Goal: Information Seeking & Learning: Learn about a topic

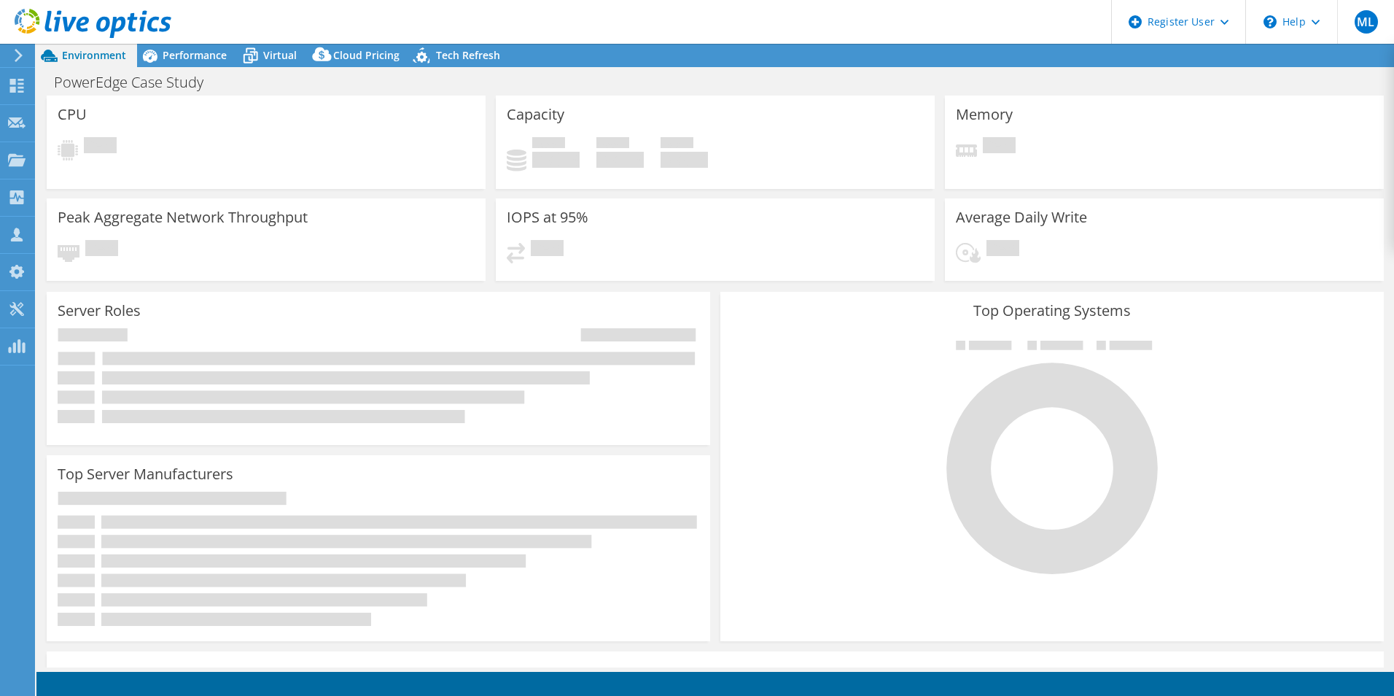
select select "USD"
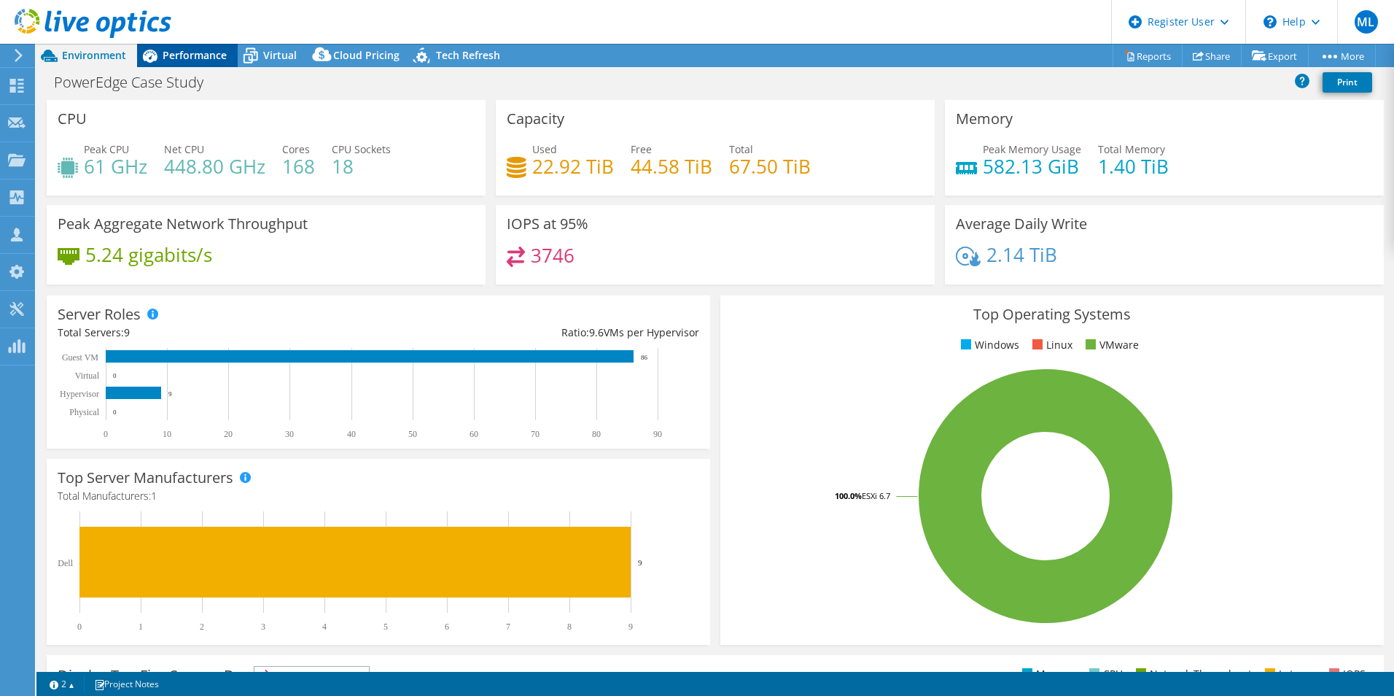
click at [203, 48] on span "Performance" at bounding box center [195, 55] width 64 height 14
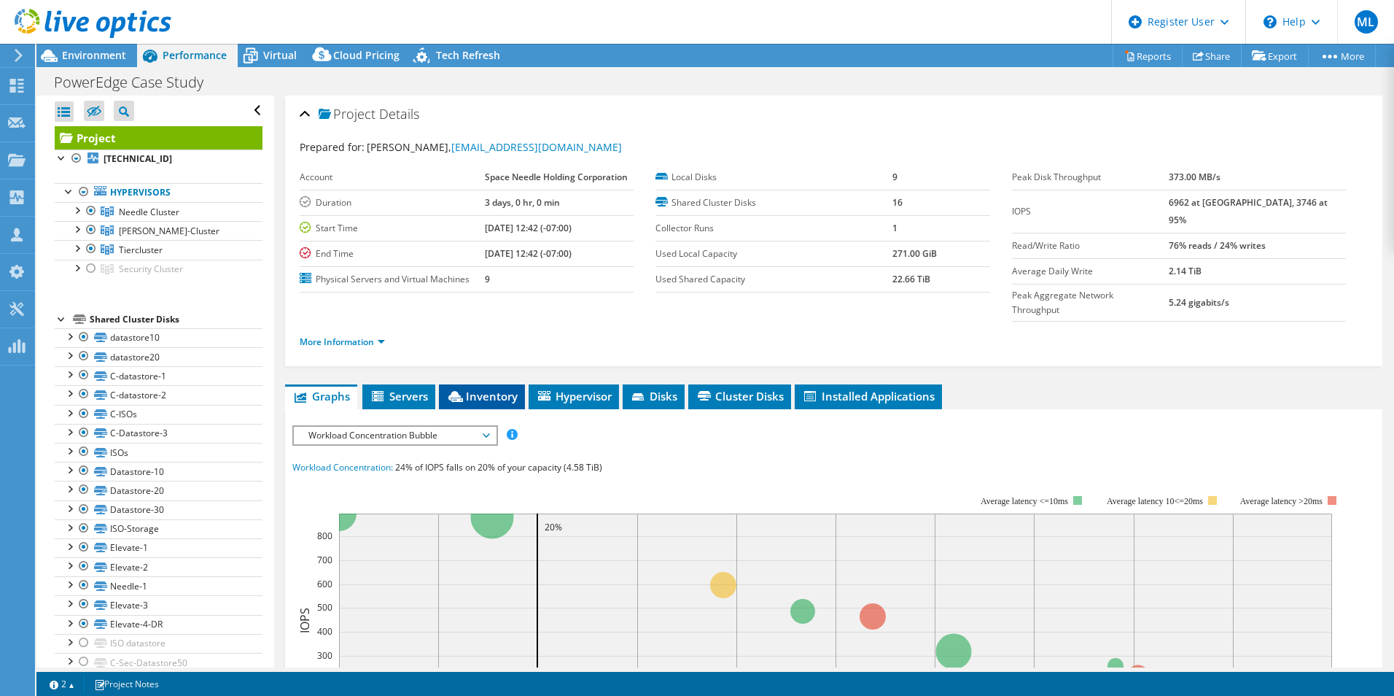
click at [499, 384] on li "Inventory" at bounding box center [482, 396] width 86 height 25
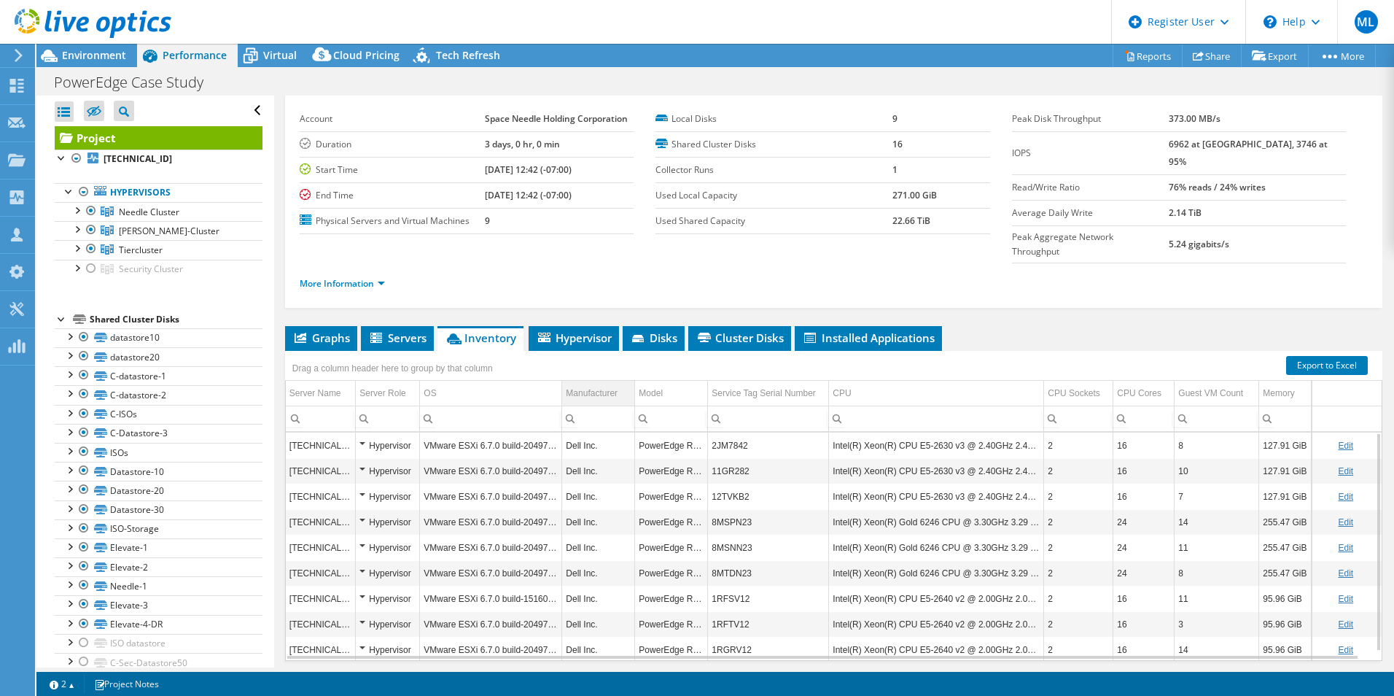
scroll to position [73, 0]
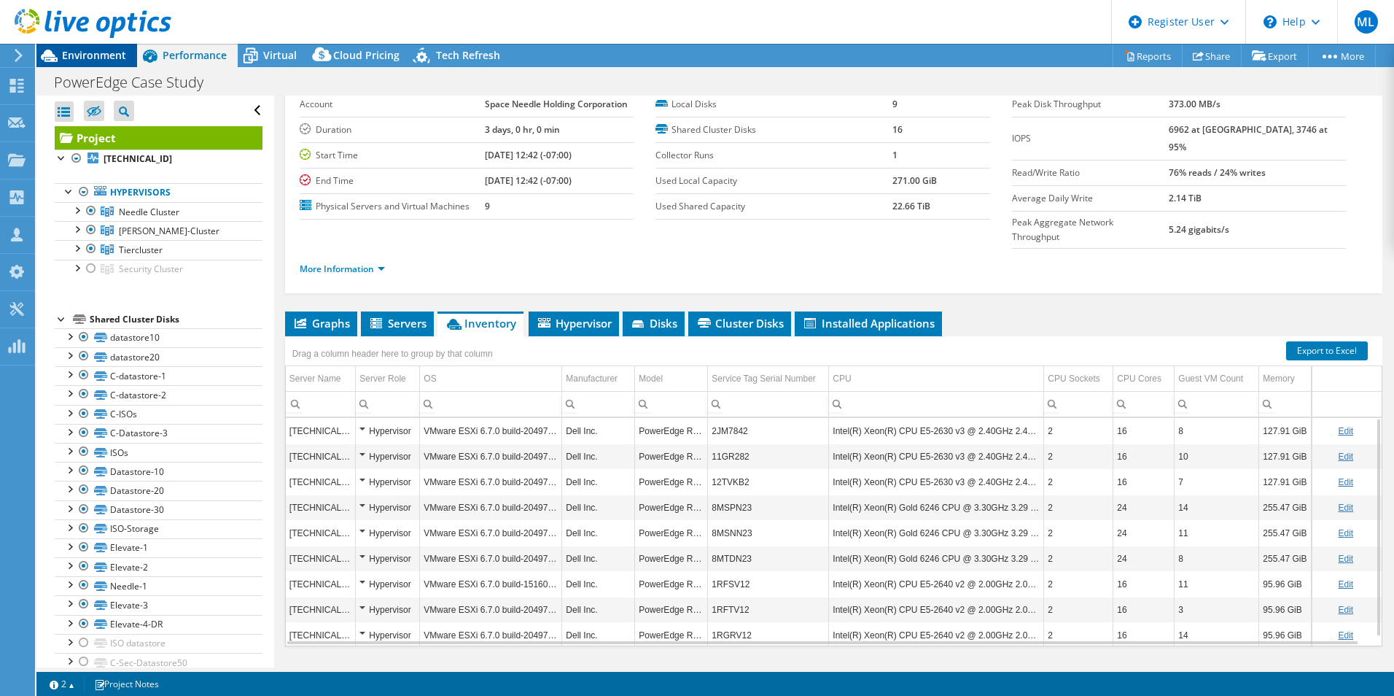
click at [99, 55] on span "Environment" at bounding box center [94, 55] width 64 height 14
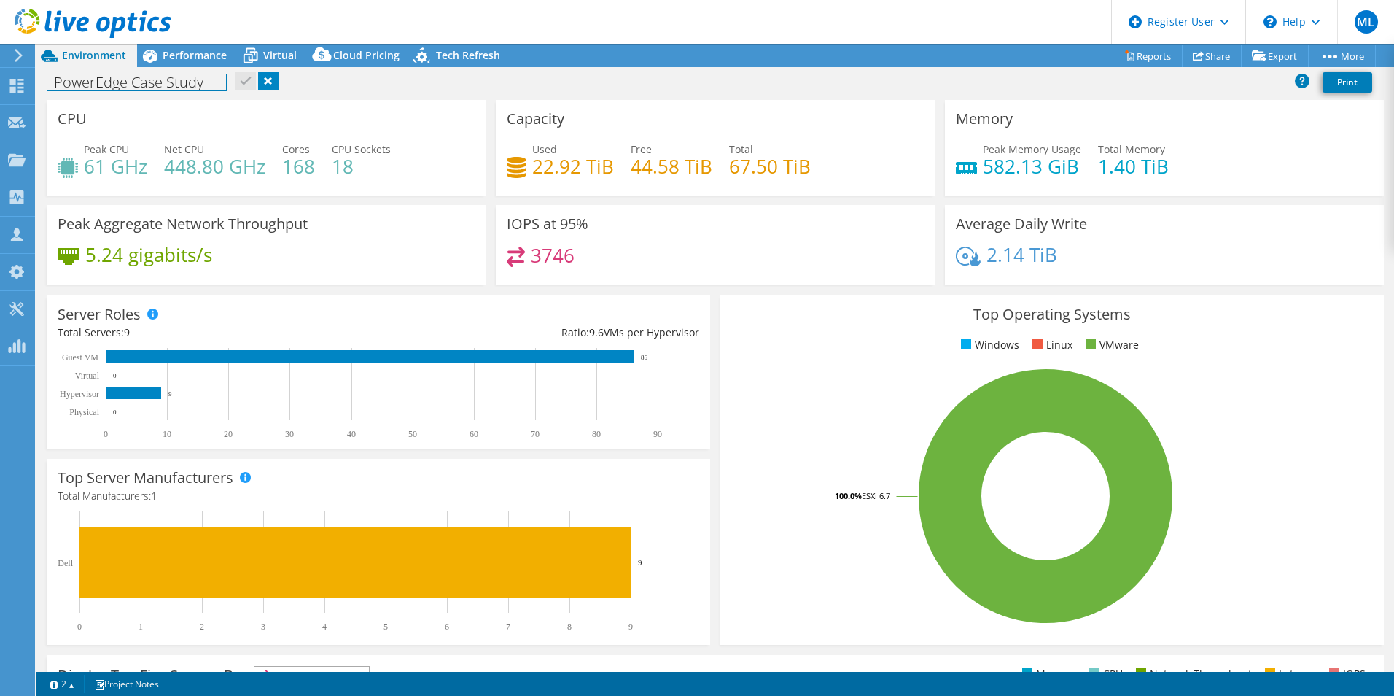
drag, startPoint x: 193, startPoint y: 98, endPoint x: 227, endPoint y: 108, distance: 35.1
click at [227, 108] on div "Project Actions Project Actions Reports Share Export vSAN ReadyNode Sizer" at bounding box center [715, 370] width 1358 height 652
click at [227, 108] on div "CPU Peak CPU 61 GHz Net CPU 448.80 GHz Cores 168 CPU Sockets 18" at bounding box center [266, 148] width 439 height 96
click at [203, 57] on span "Performance" at bounding box center [195, 55] width 64 height 14
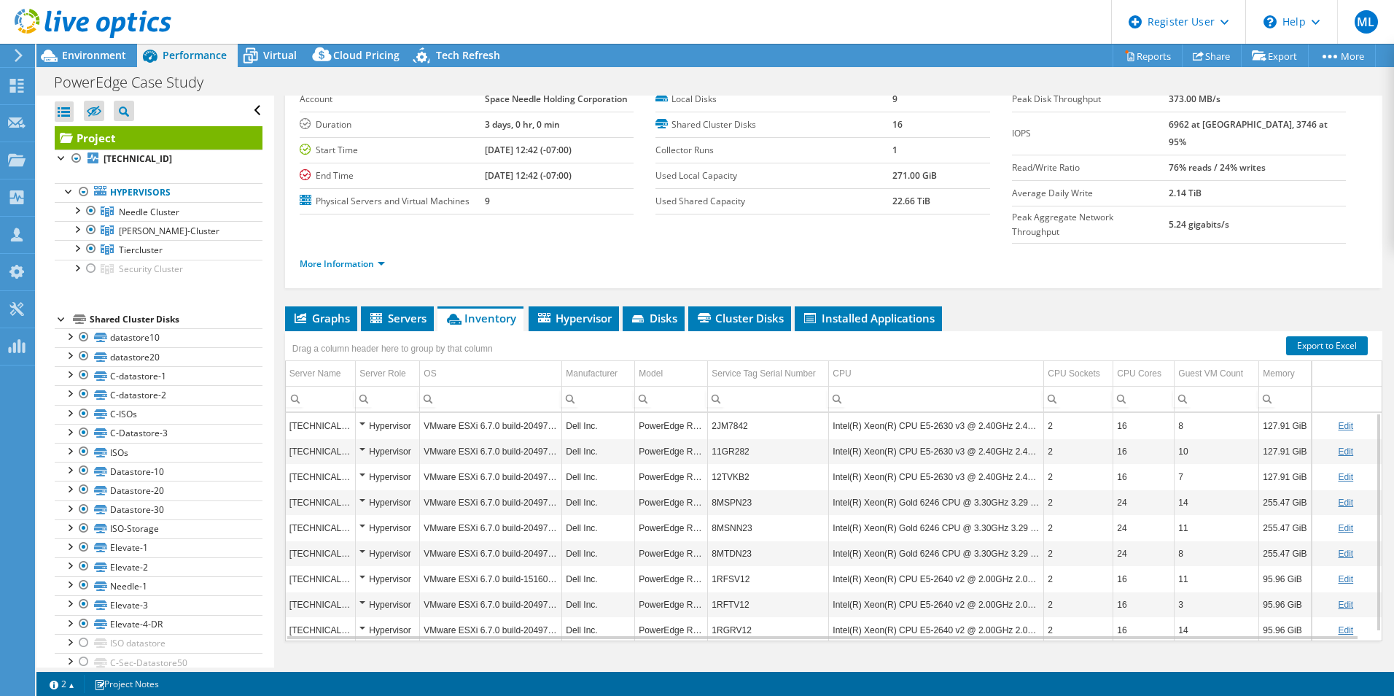
scroll to position [9, 0]
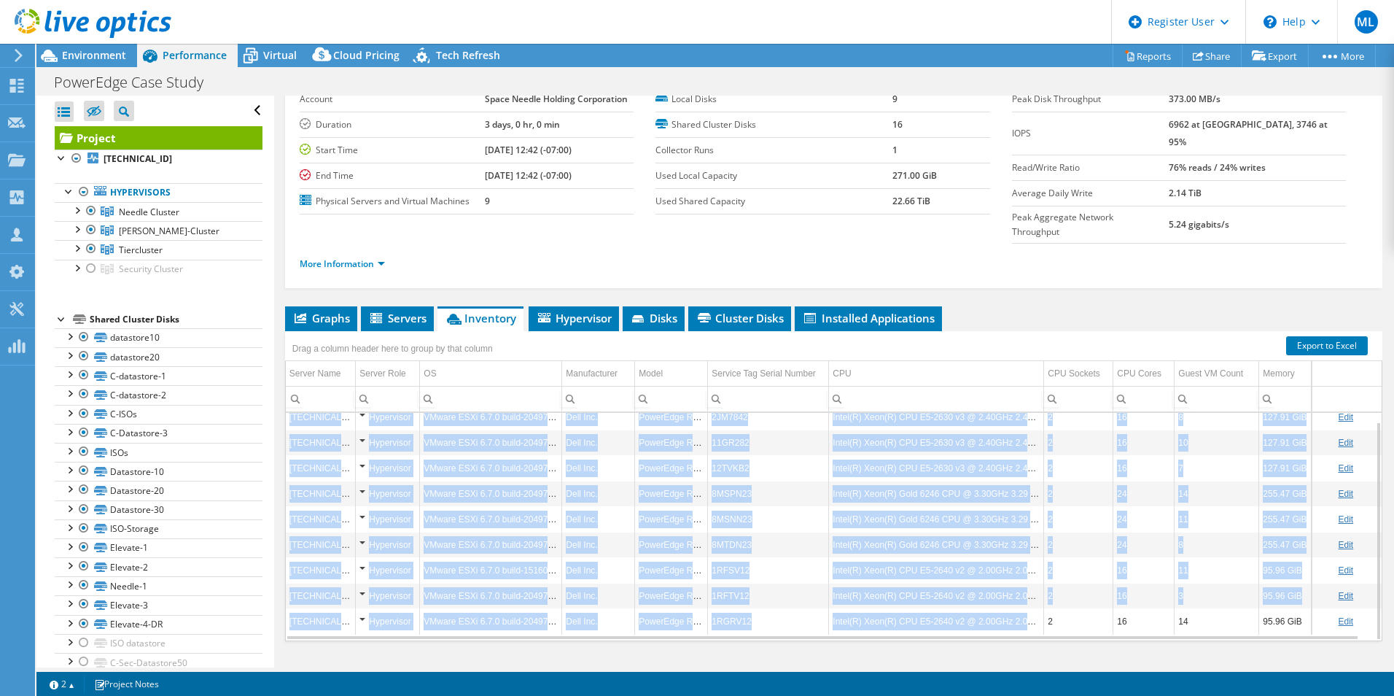
drag, startPoint x: 1042, startPoint y: 591, endPoint x: 832, endPoint y: 368, distance: 306.4
click at [832, 368] on div "Drag a column header here to group by that column Server Name Server Role OS Ma…" at bounding box center [833, 486] width 1097 height 310
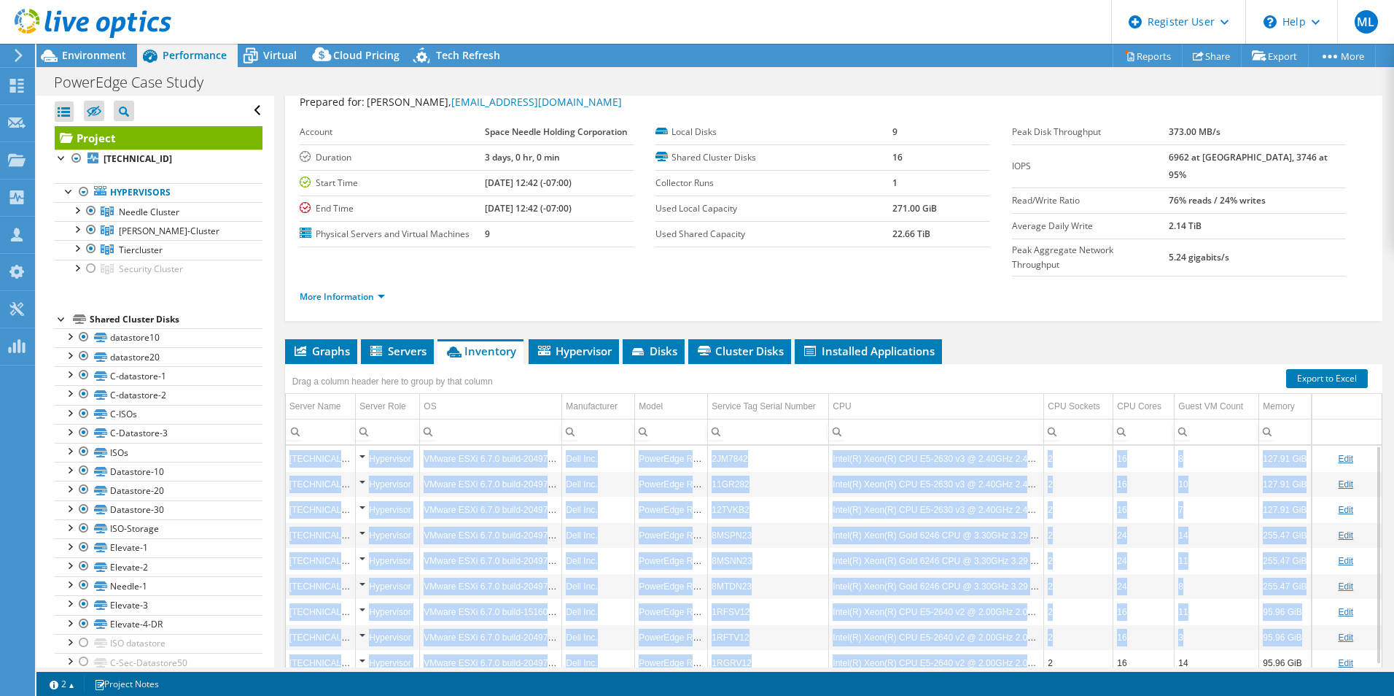
scroll to position [0, 0]
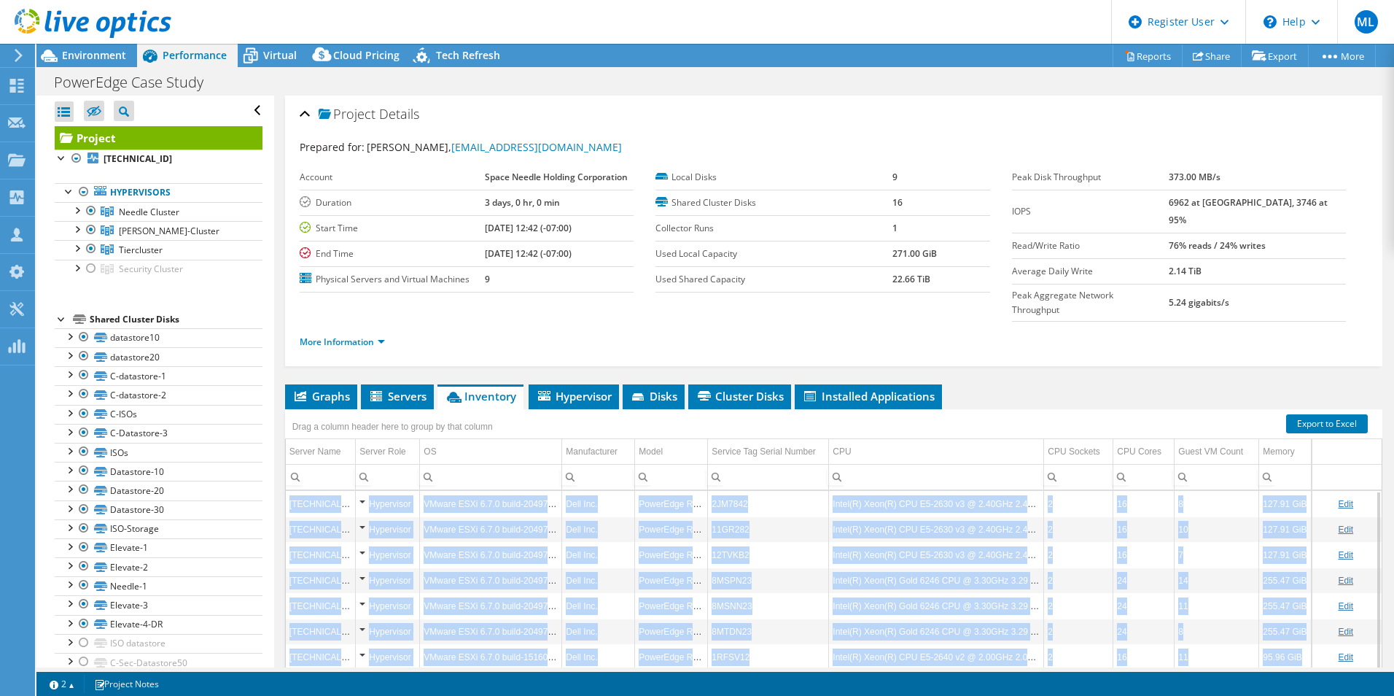
click at [846, 516] on td "Intel(R) Xeon(R) CPU E5-2630 v3 @ 2.40GHz 2.40 GHz" at bounding box center [936, 529] width 215 height 26
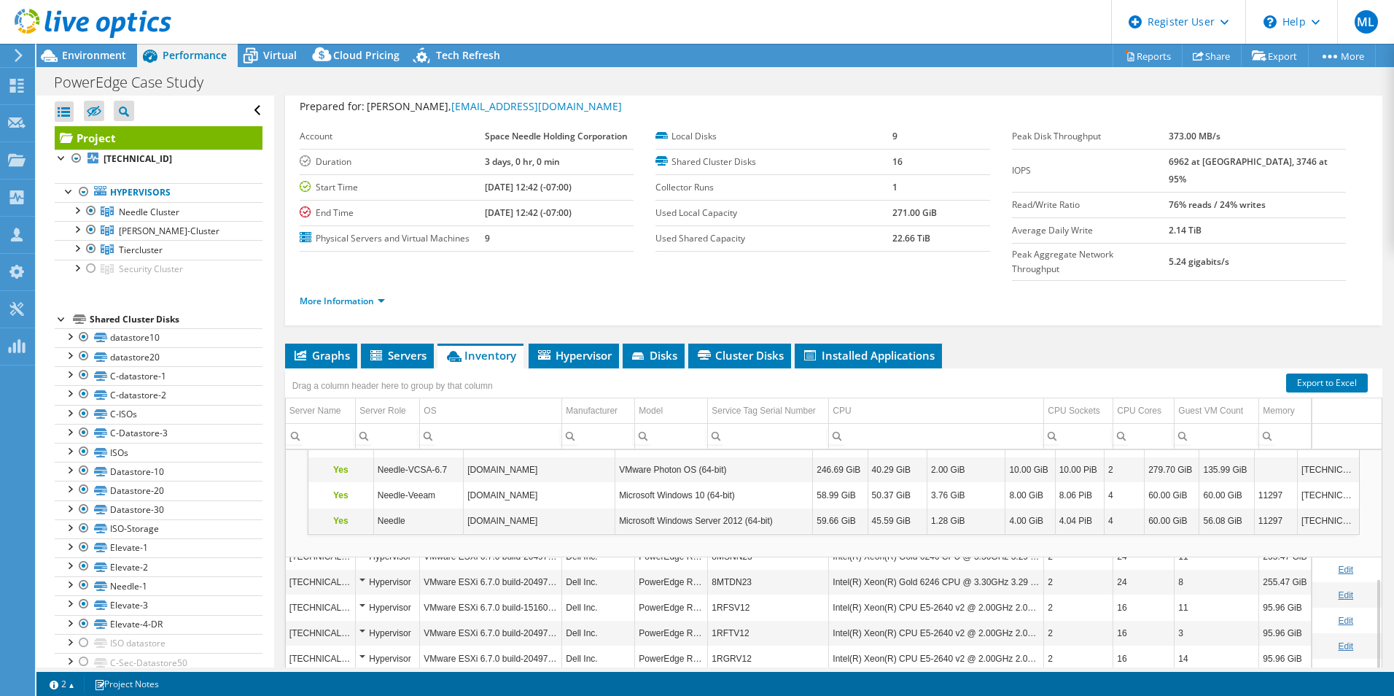
scroll to position [78, 0]
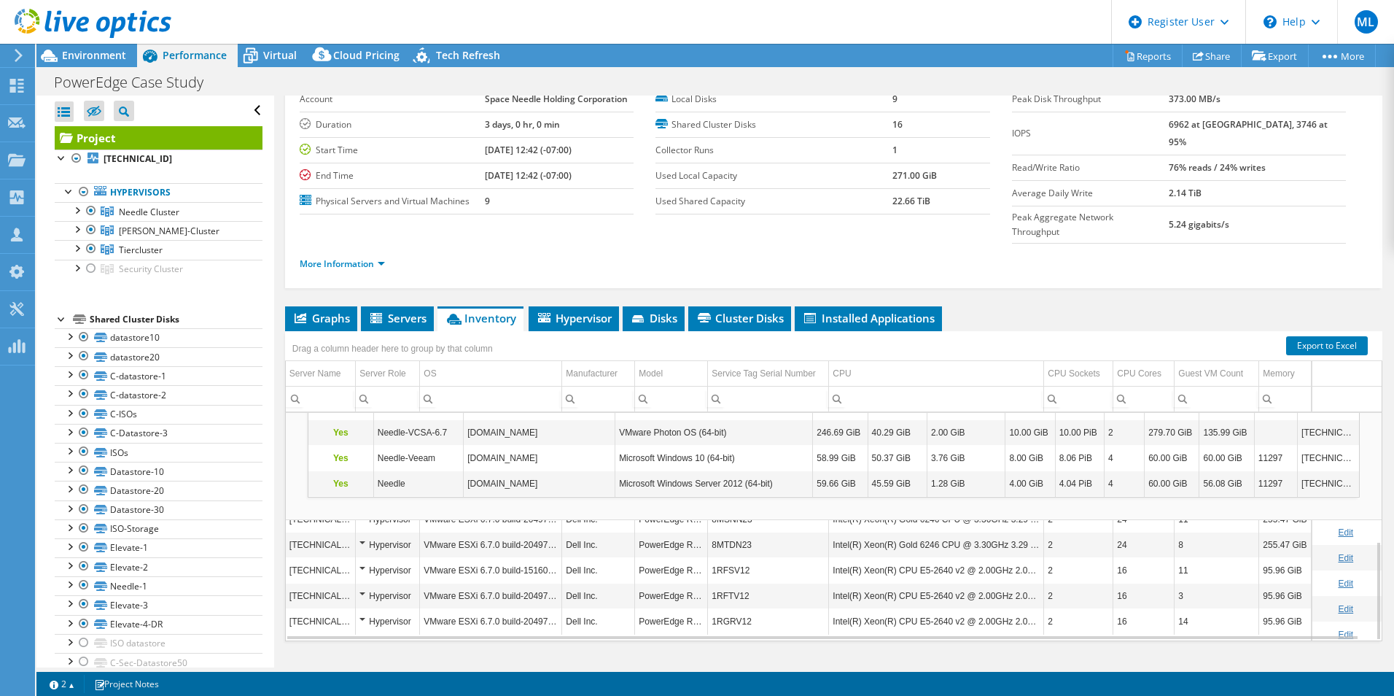
click at [1080, 268] on div "Project Details Prepared for: [PERSON_NAME], [EMAIL_ADDRESS][DOMAIN_NAME] Accou…" at bounding box center [833, 357] width 1119 height 679
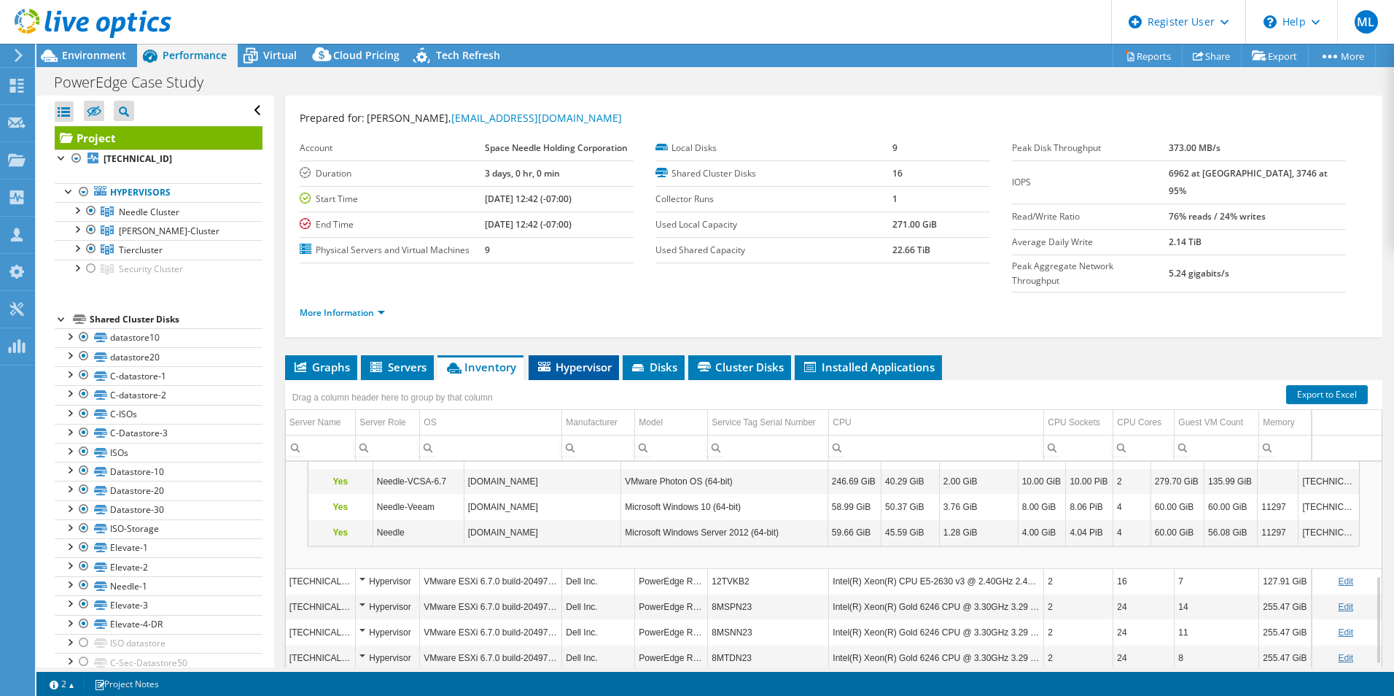
scroll to position [0, 0]
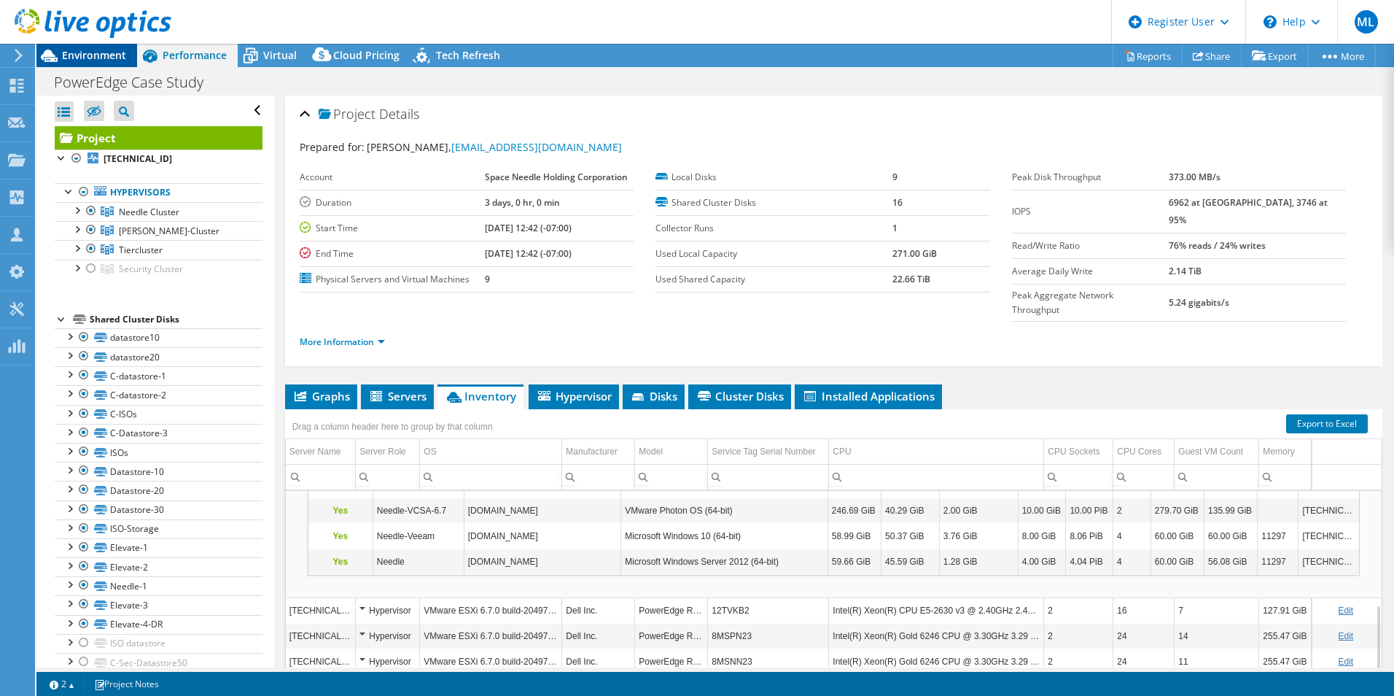
click at [98, 49] on span "Environment" at bounding box center [94, 55] width 64 height 14
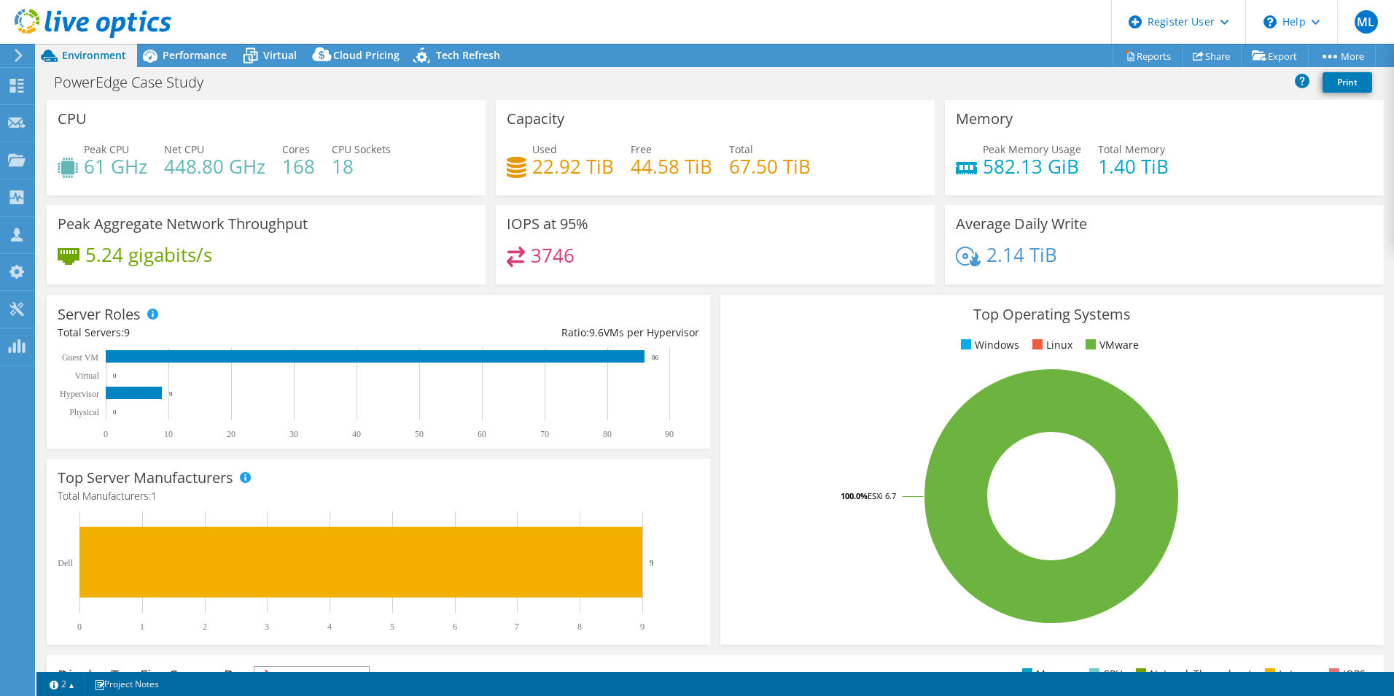
click at [81, 178] on div "Peak CPU 61 GHz Net CPU 448.80 GHz Cores 168 CPU Sockets 18" at bounding box center [266, 164] width 417 height 47
click at [91, 180] on div "Peak CPU 61 GHz Net CPU 448.80 GHz Cores 168 CPU Sockets 18" at bounding box center [266, 164] width 417 height 47
drag, startPoint x: 91, startPoint y: 180, endPoint x: 173, endPoint y: 171, distance: 82.1
click at [178, 173] on h4 "448.80 GHz" at bounding box center [214, 166] width 101 height 16
drag, startPoint x: 173, startPoint y: 171, endPoint x: 163, endPoint y: 168, distance: 10.6
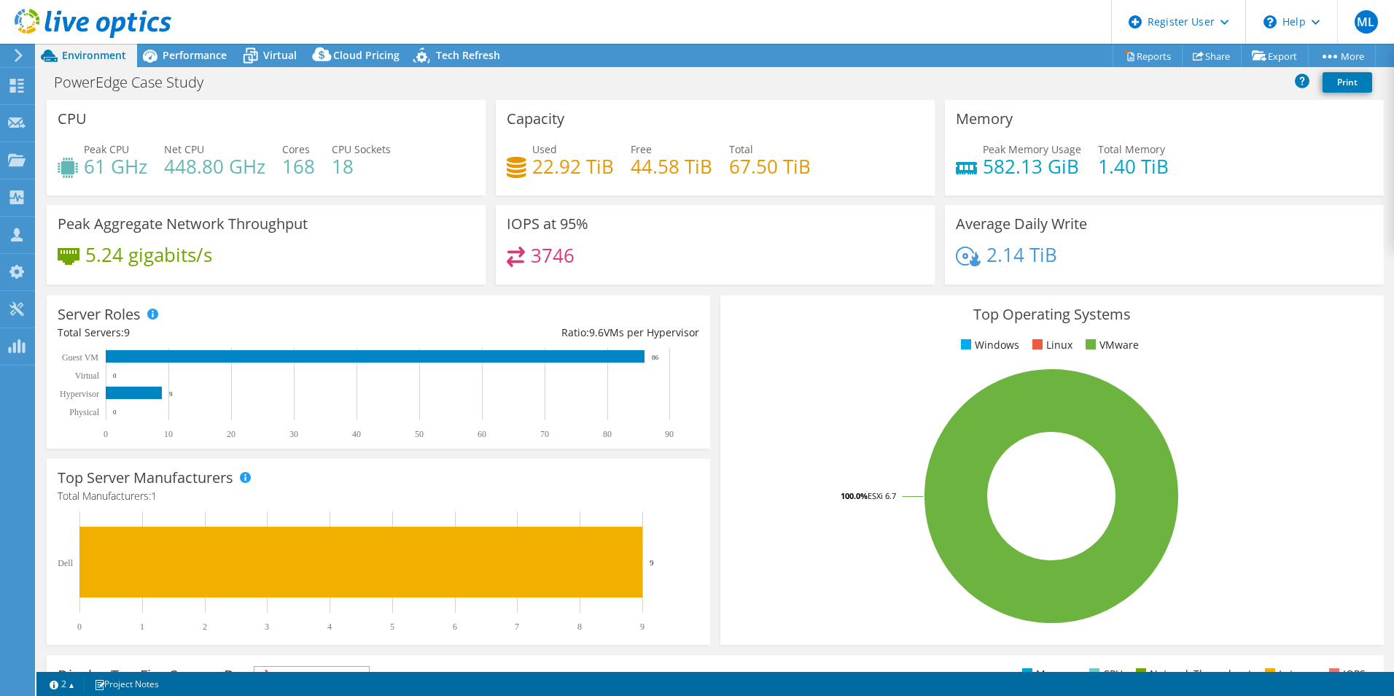
click at [163, 168] on div "Peak CPU 61 GHz Net CPU 448.80 GHz Cores 168 CPU Sockets 18" at bounding box center [266, 164] width 417 height 47
click at [231, 60] on div "Performance" at bounding box center [187, 55] width 101 height 23
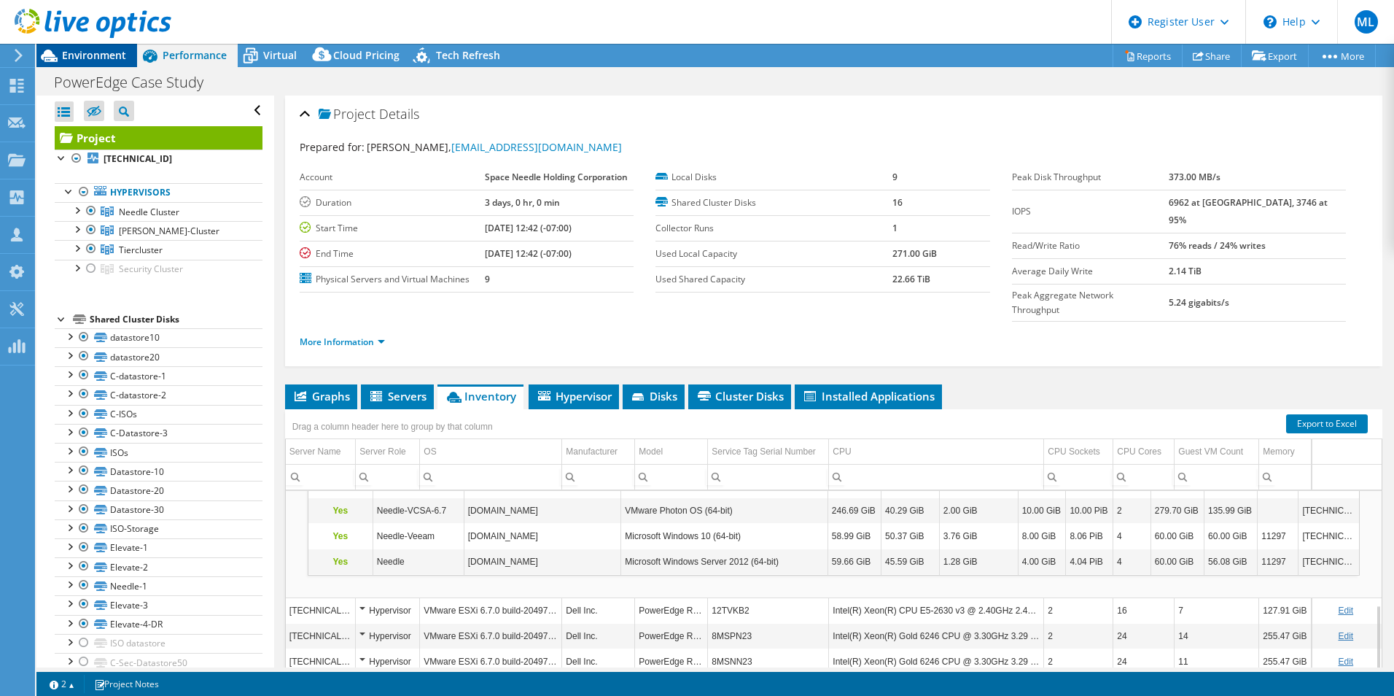
click at [107, 56] on span "Environment" at bounding box center [94, 55] width 64 height 14
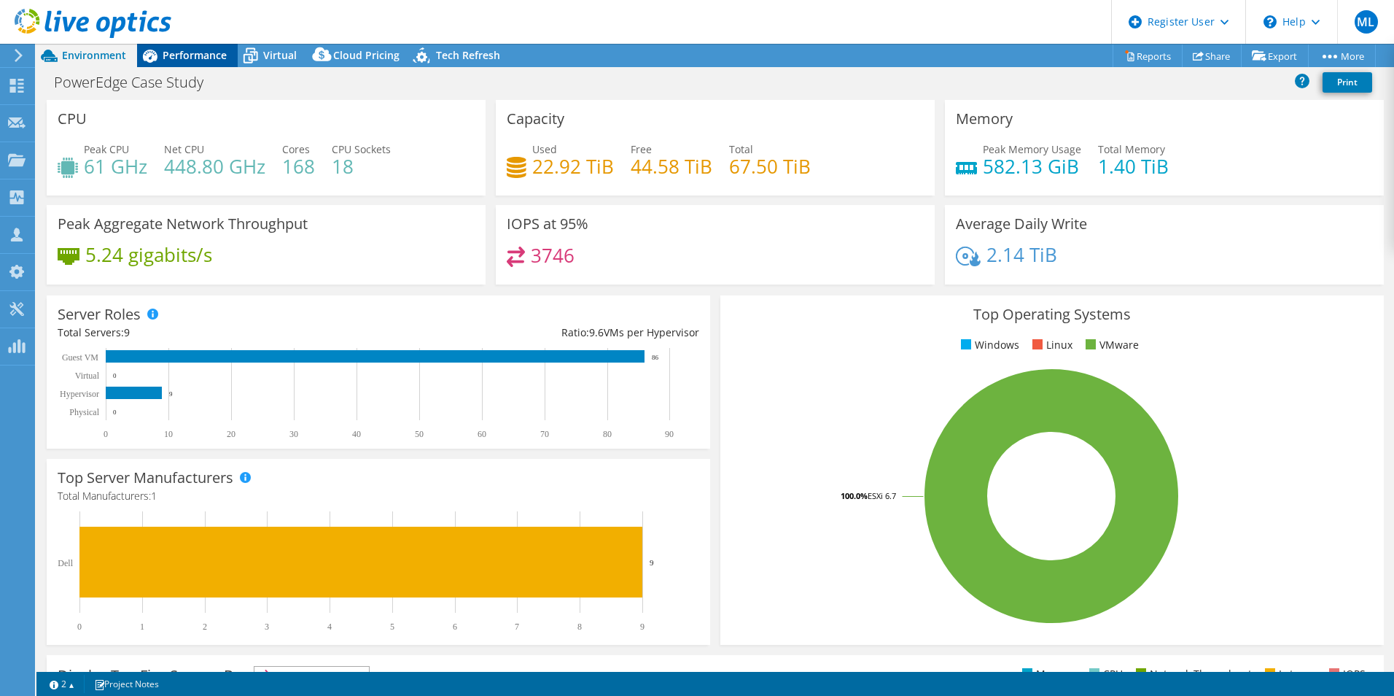
click at [202, 48] on span "Performance" at bounding box center [195, 55] width 64 height 14
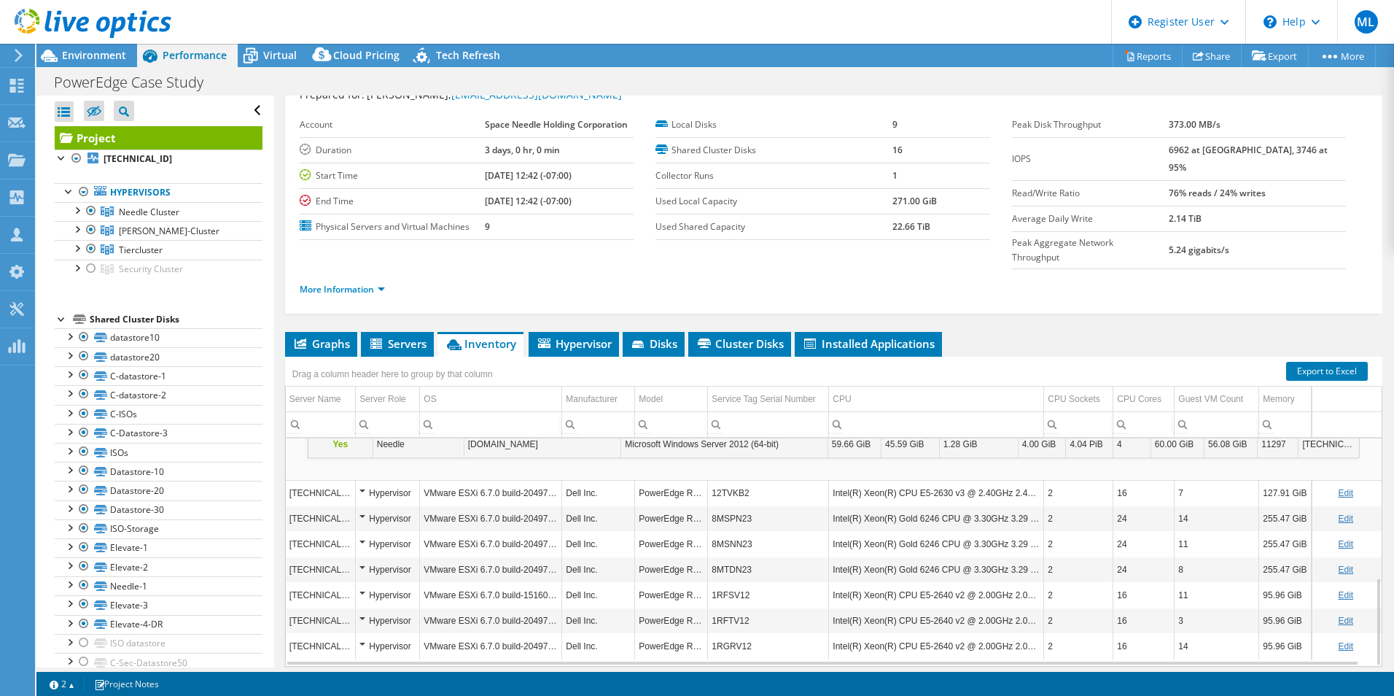
scroll to position [78, 0]
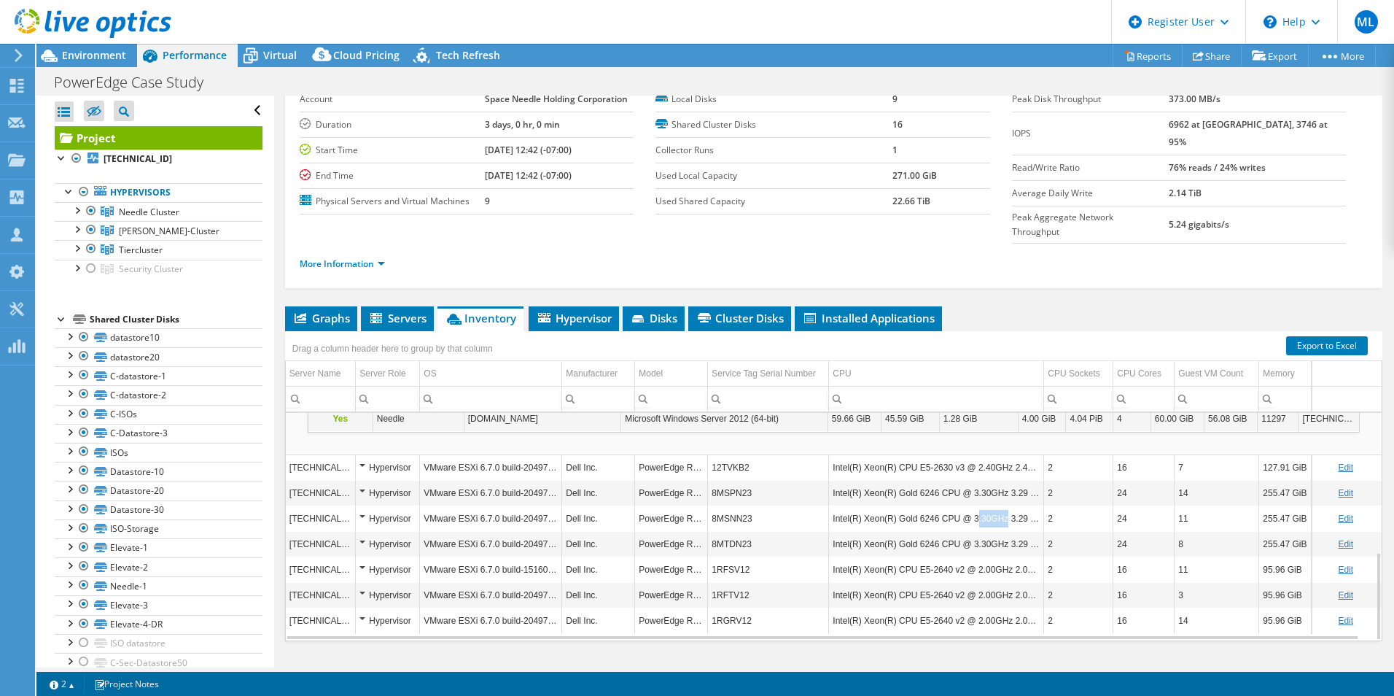
drag, startPoint x: 971, startPoint y: 494, endPoint x: 998, endPoint y: 495, distance: 27.7
click at [998, 506] on td "Intel(R) Xeon(R) Gold 6246 CPU @ 3.30GHz 3.29 GHz" at bounding box center [936, 519] width 215 height 26
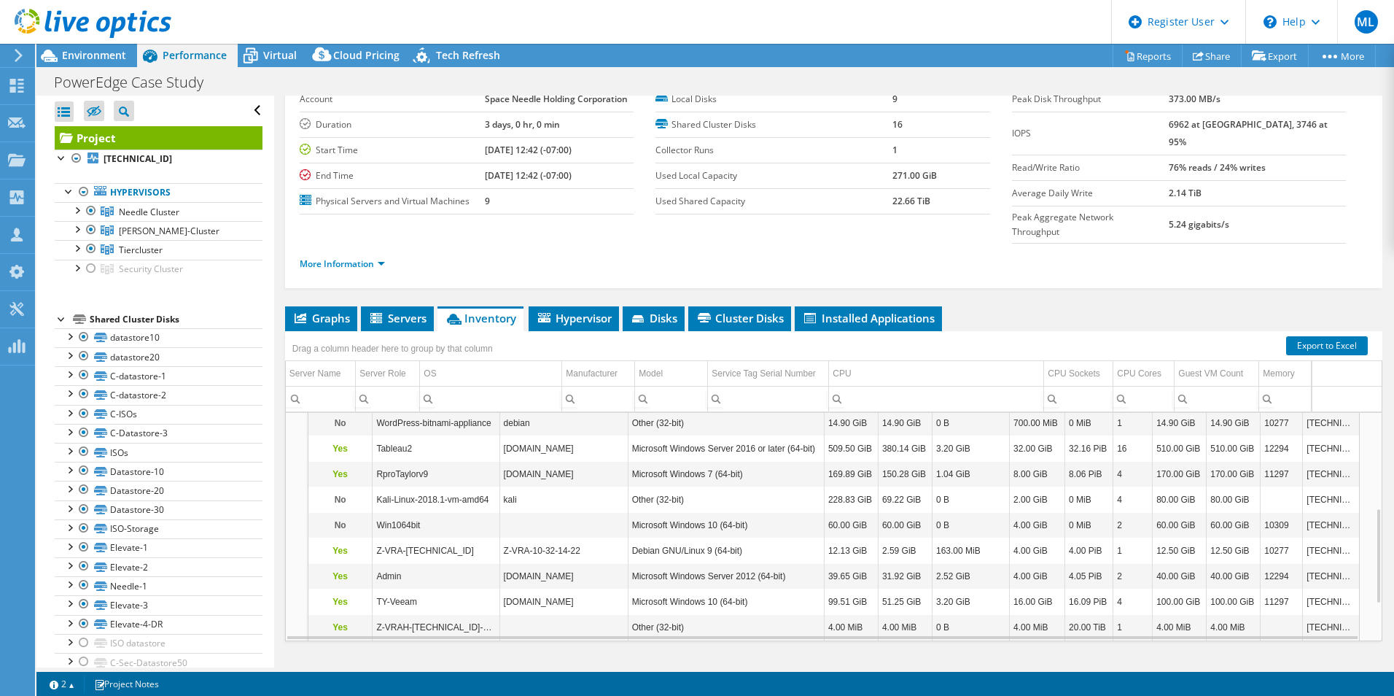
scroll to position [139, 0]
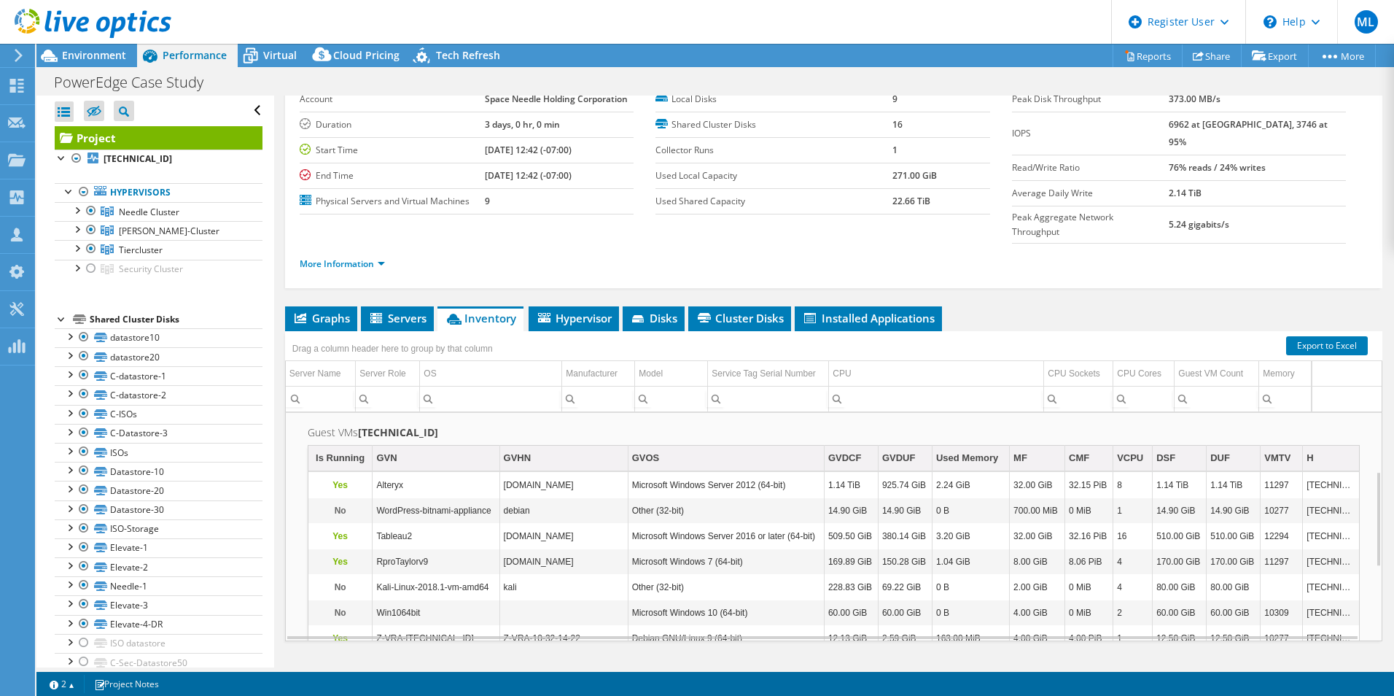
click at [447, 311] on span "Inventory" at bounding box center [480, 318] width 71 height 15
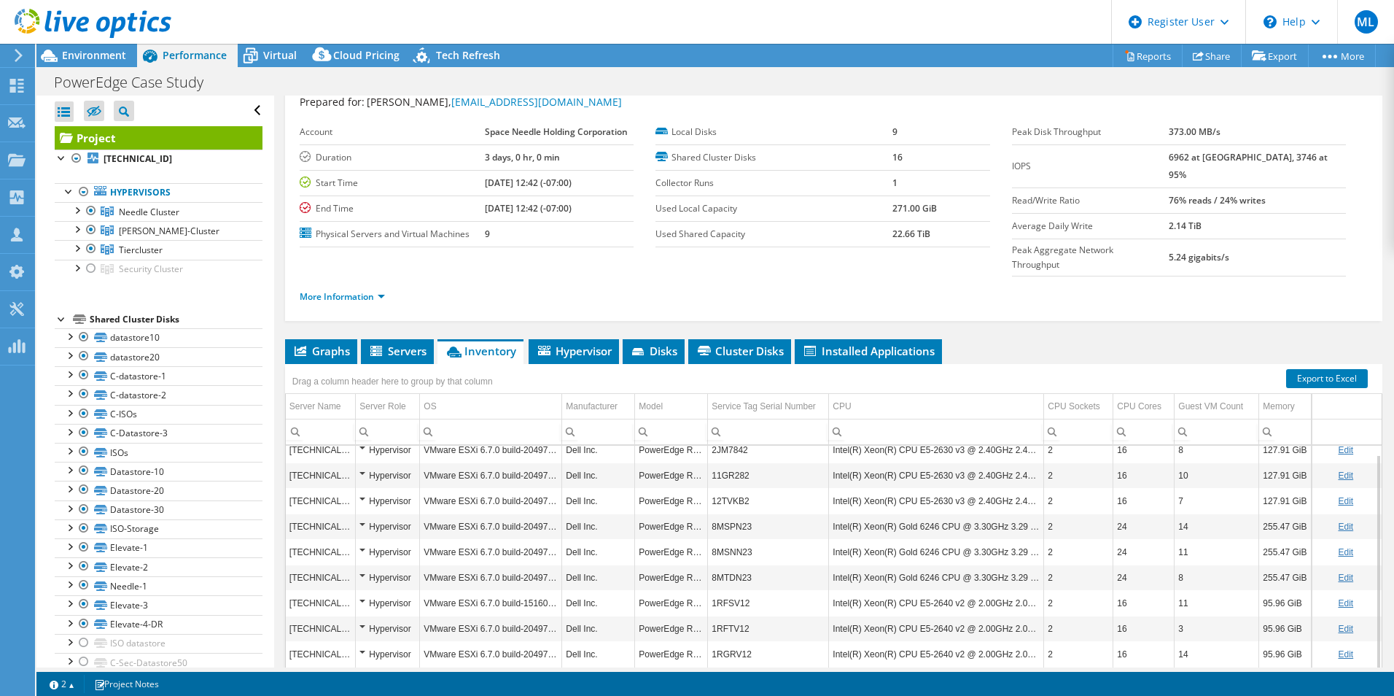
scroll to position [78, 0]
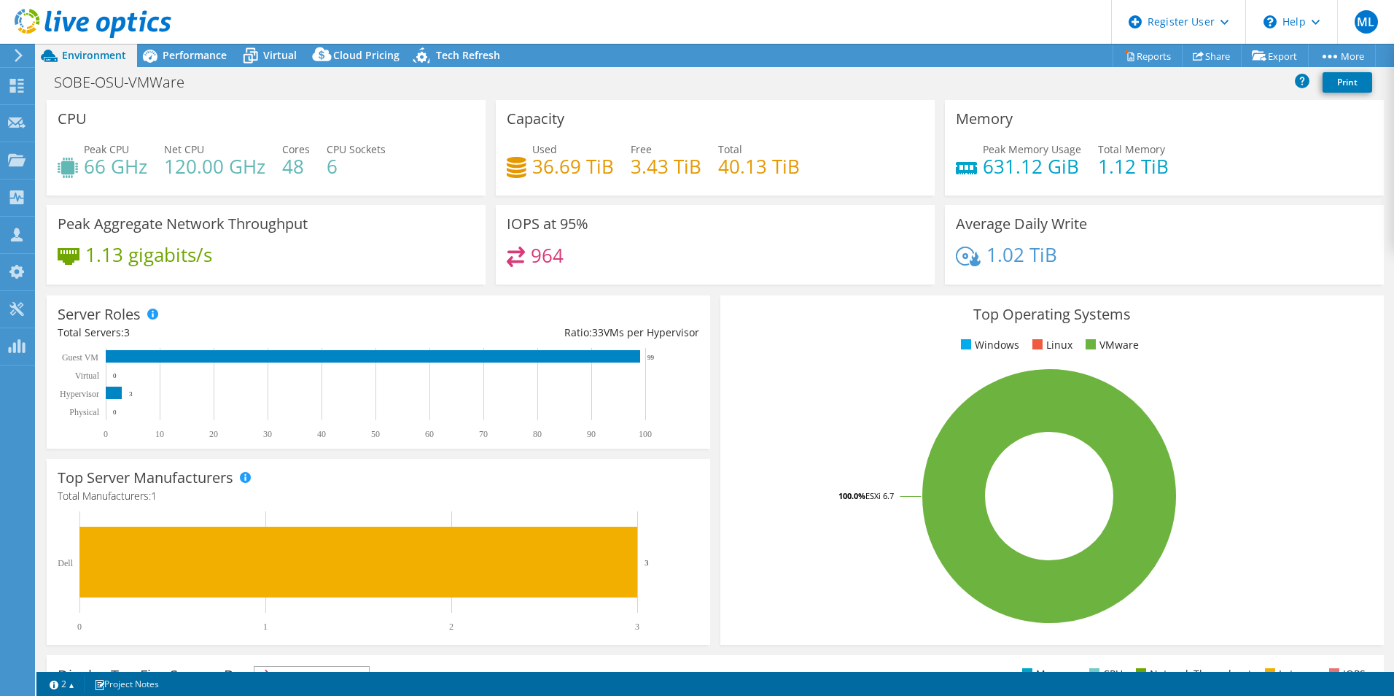
click at [357, 88] on div "SOBE-OSU-VMWare Print" at bounding box center [715, 82] width 1358 height 27
click at [208, 58] on span "Performance" at bounding box center [195, 55] width 64 height 14
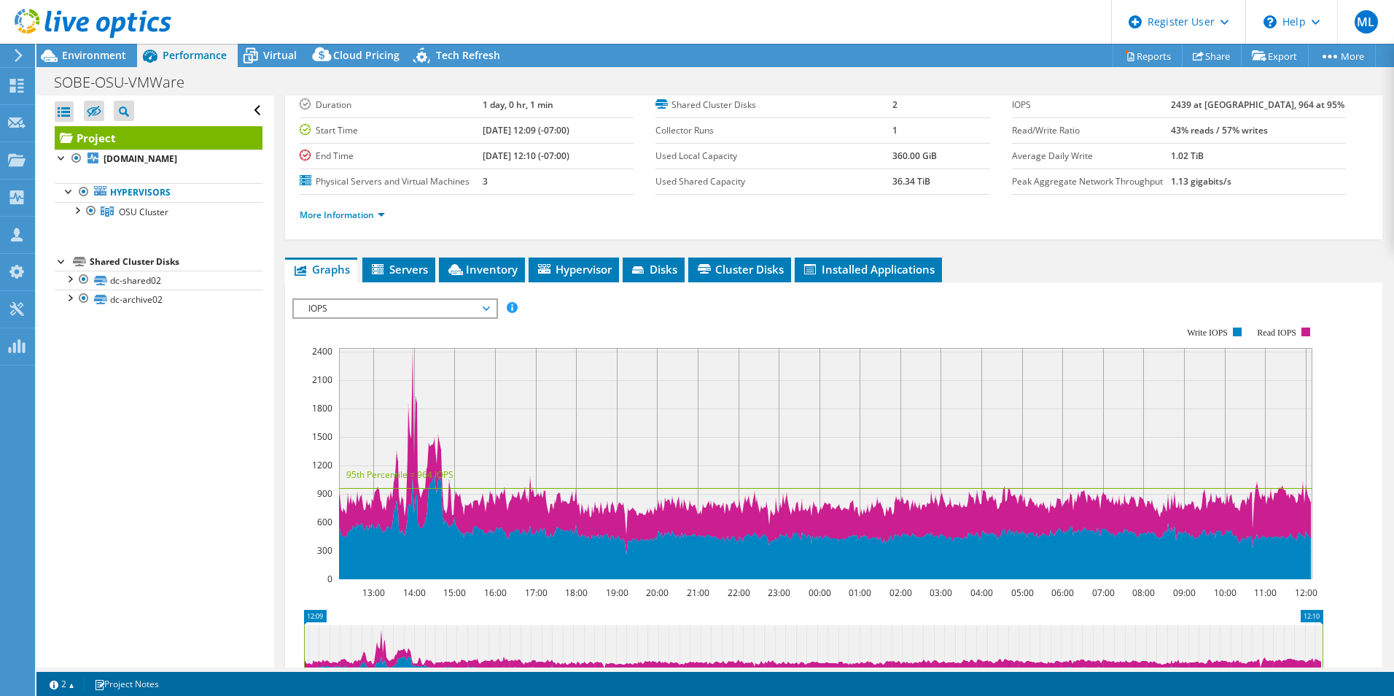
scroll to position [73, 0]
